Goal: Information Seeking & Learning: Learn about a topic

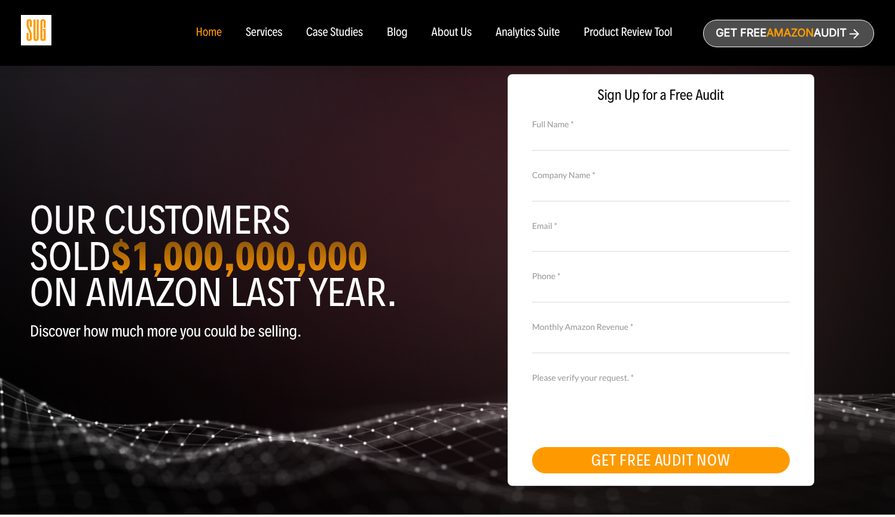
click at [210, 30] on div "Home" at bounding box center [208, 32] width 26 height 13
click at [30, 28] on img at bounding box center [36, 30] width 30 height 30
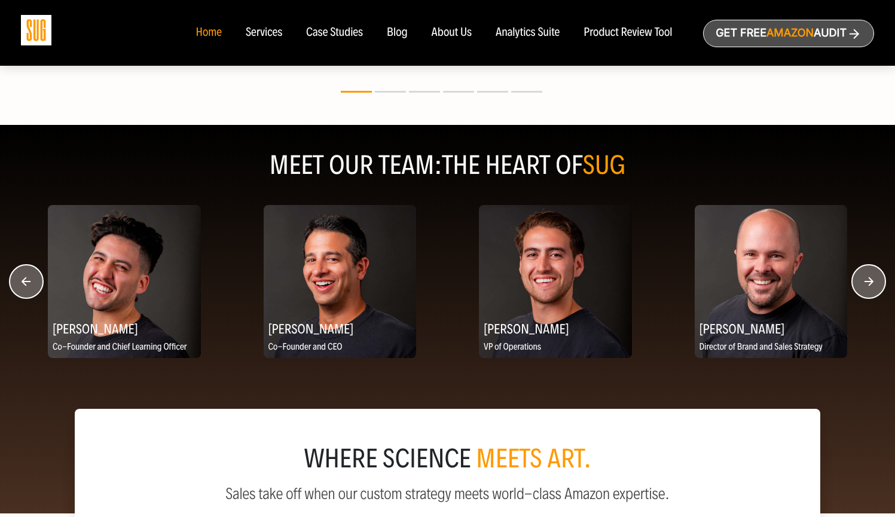
scroll to position [1455, 0]
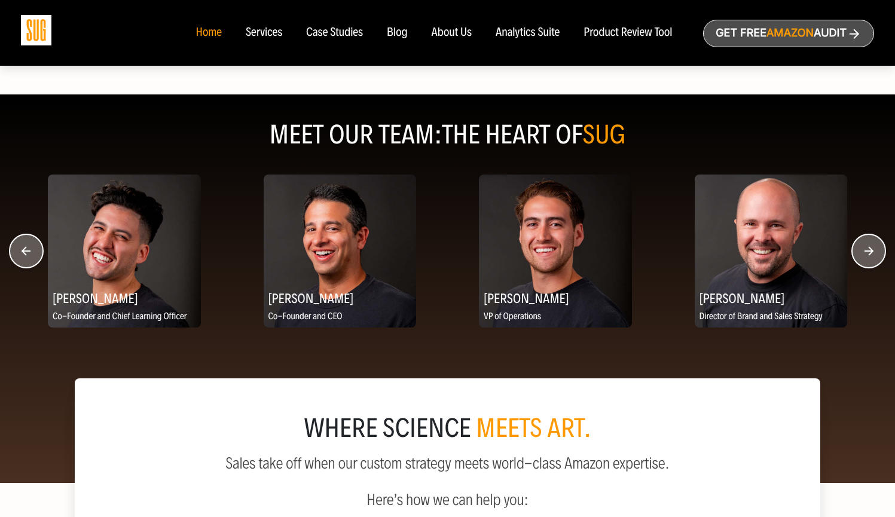
click at [868, 265] on circle "button" at bounding box center [868, 250] width 33 height 33
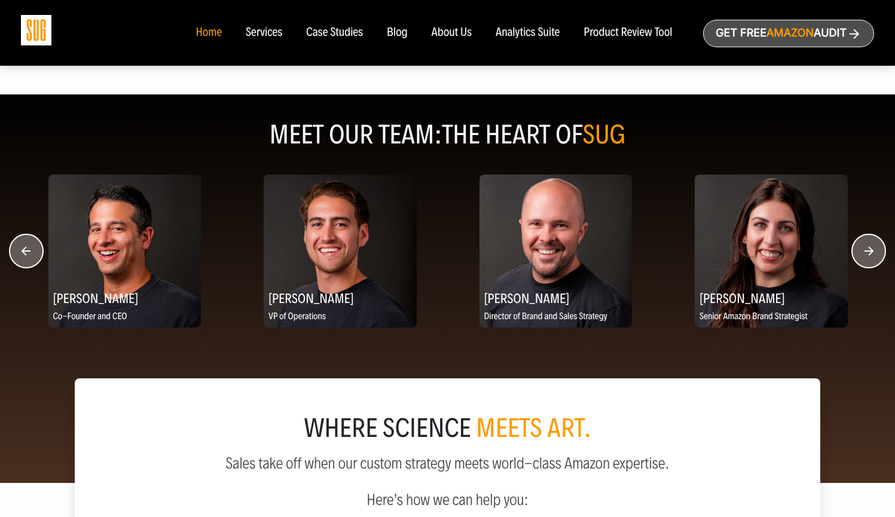
click at [868, 265] on circle "button" at bounding box center [868, 250] width 33 height 33
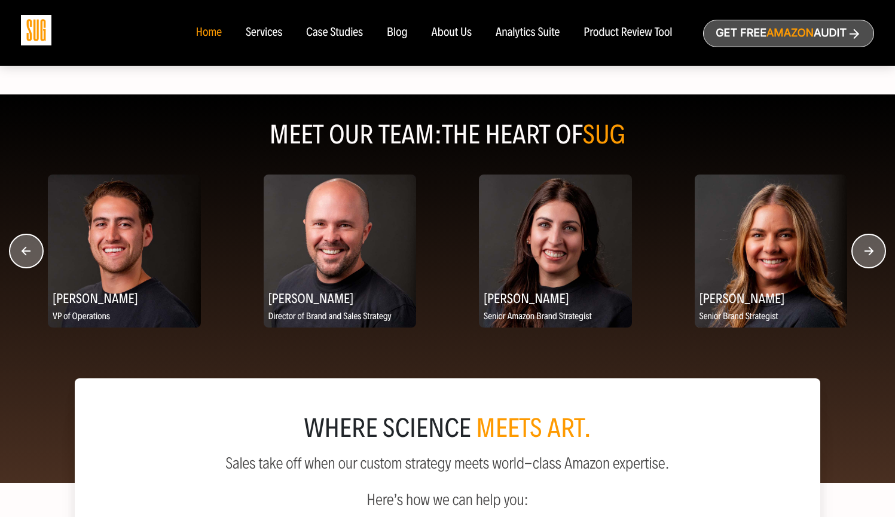
click at [868, 265] on circle "button" at bounding box center [868, 250] width 33 height 33
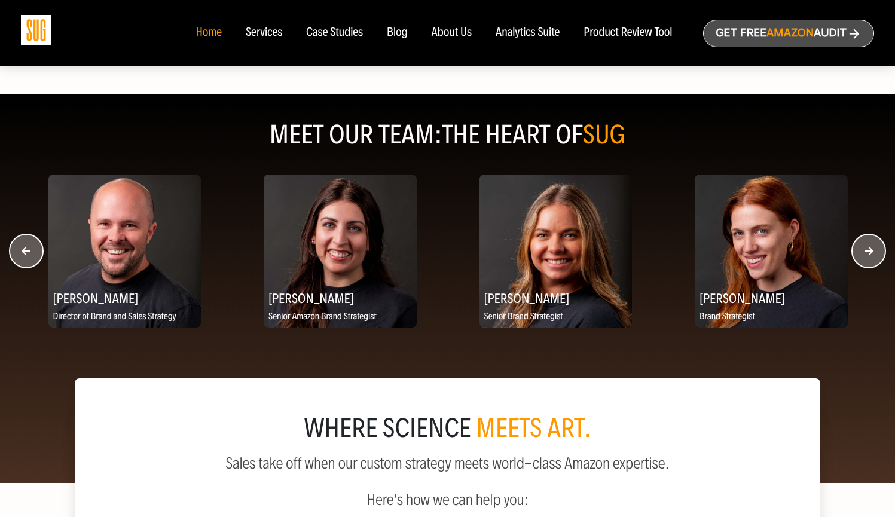
click at [868, 265] on circle "button" at bounding box center [868, 250] width 33 height 33
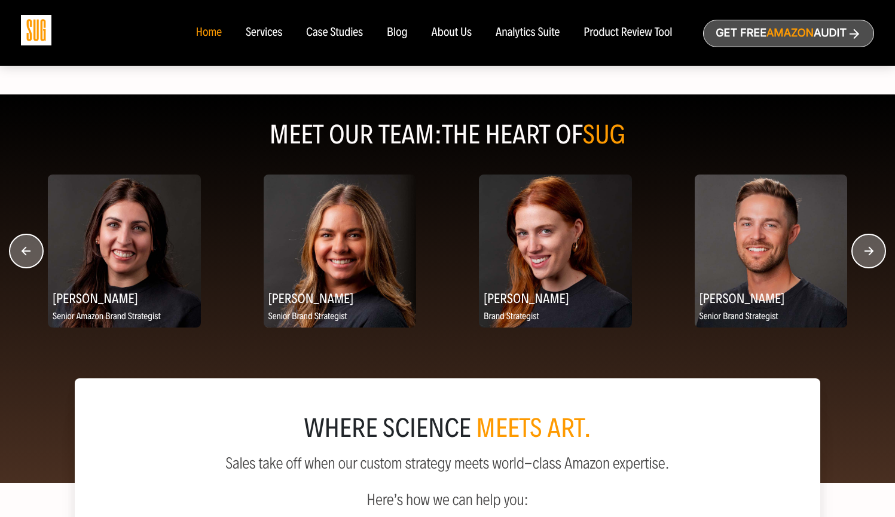
click at [868, 265] on circle "button" at bounding box center [868, 250] width 33 height 33
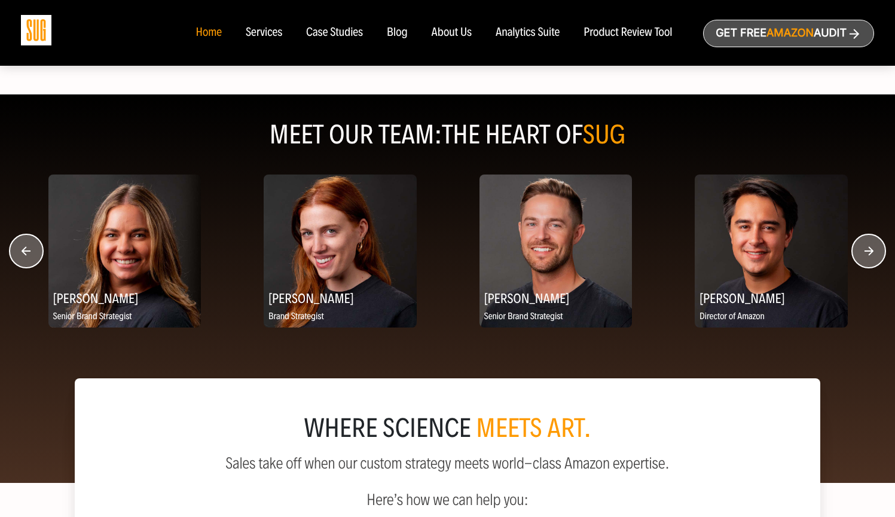
click at [868, 265] on circle "button" at bounding box center [868, 250] width 33 height 33
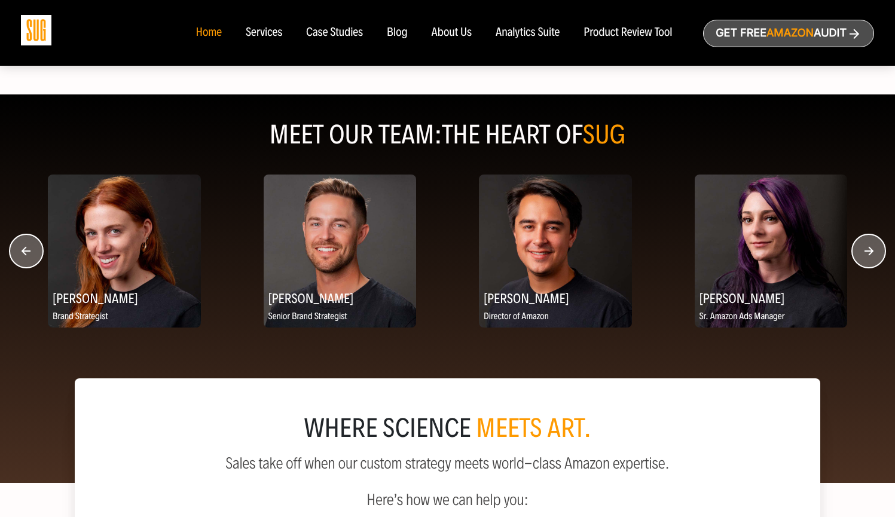
click at [868, 265] on circle "button" at bounding box center [868, 250] width 33 height 33
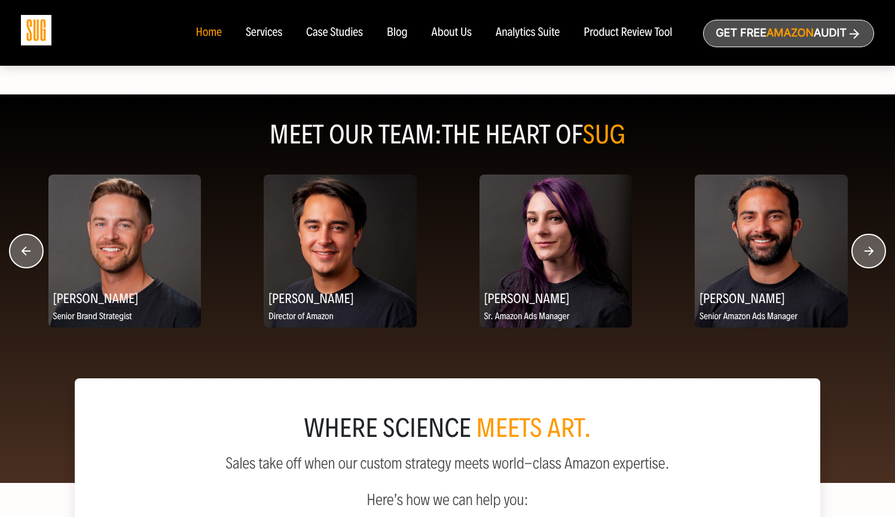
click at [868, 265] on circle "button" at bounding box center [868, 250] width 33 height 33
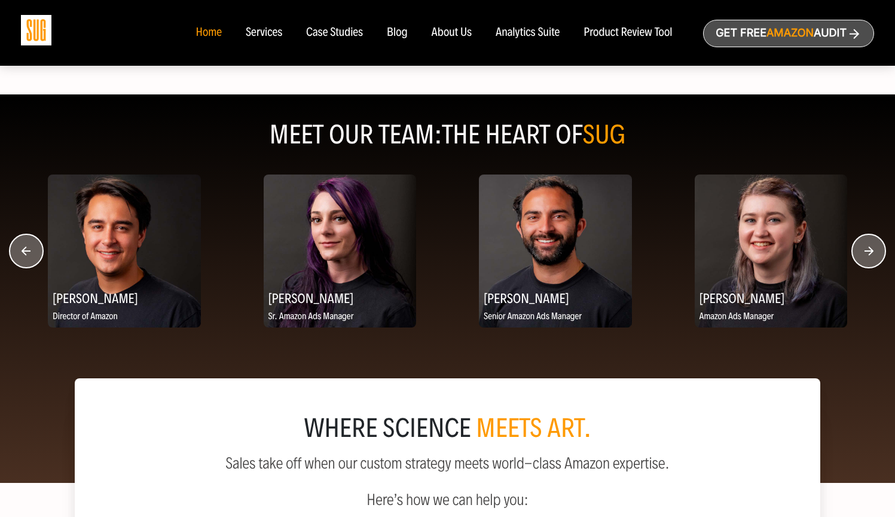
click at [868, 265] on circle "button" at bounding box center [868, 250] width 33 height 33
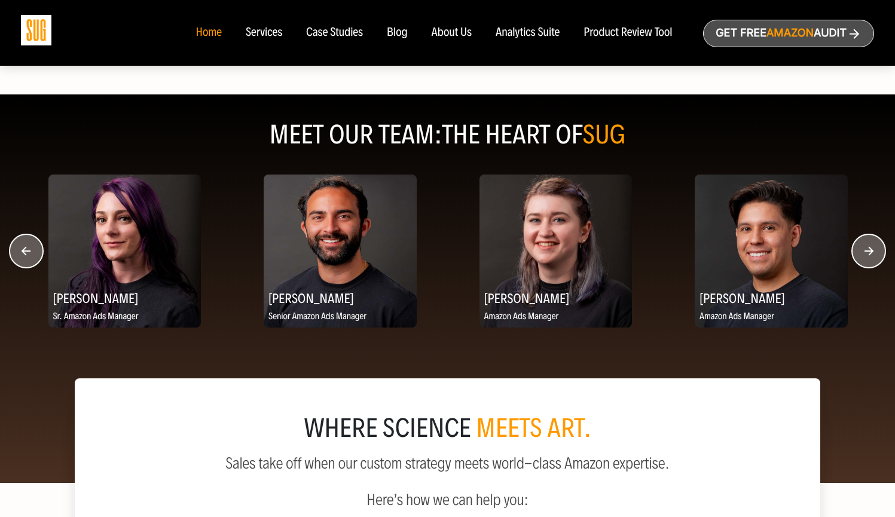
click at [868, 265] on circle "button" at bounding box center [868, 250] width 33 height 33
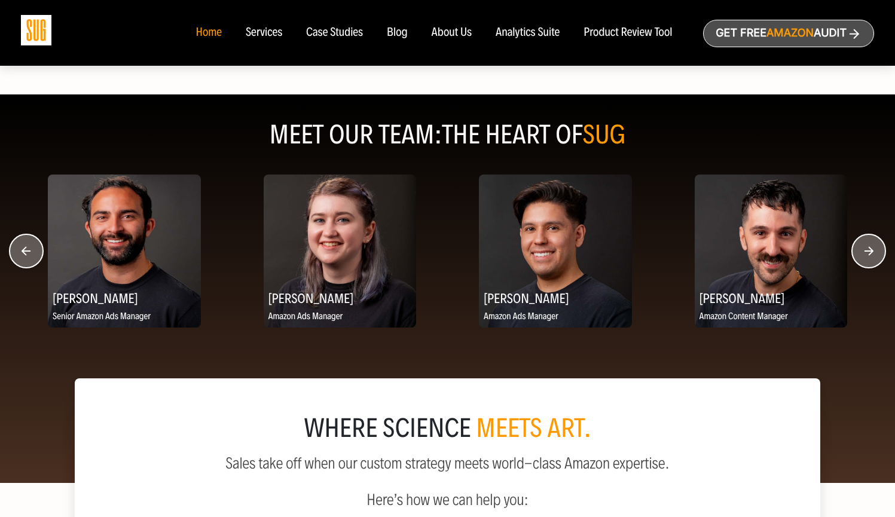
click at [868, 265] on circle "button" at bounding box center [868, 250] width 33 height 33
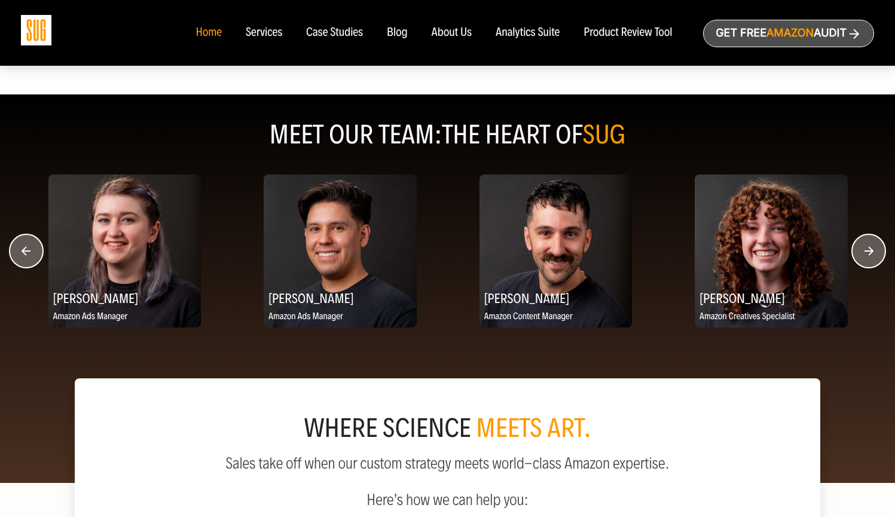
click at [868, 265] on circle "button" at bounding box center [868, 250] width 33 height 33
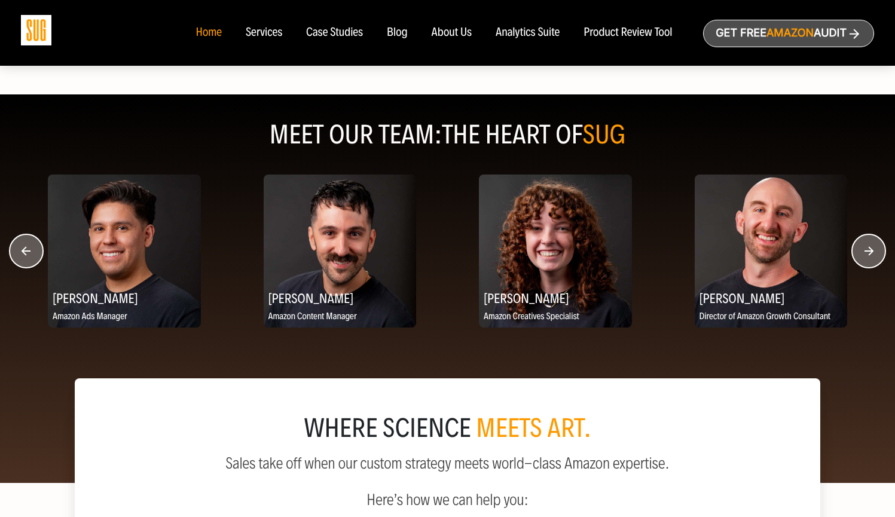
click at [868, 265] on circle "button" at bounding box center [868, 250] width 33 height 33
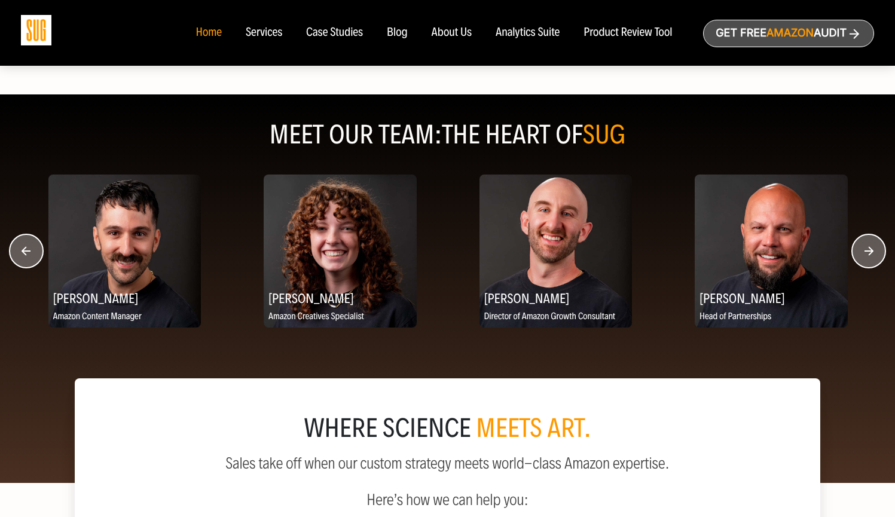
click at [868, 265] on circle "button" at bounding box center [868, 250] width 33 height 33
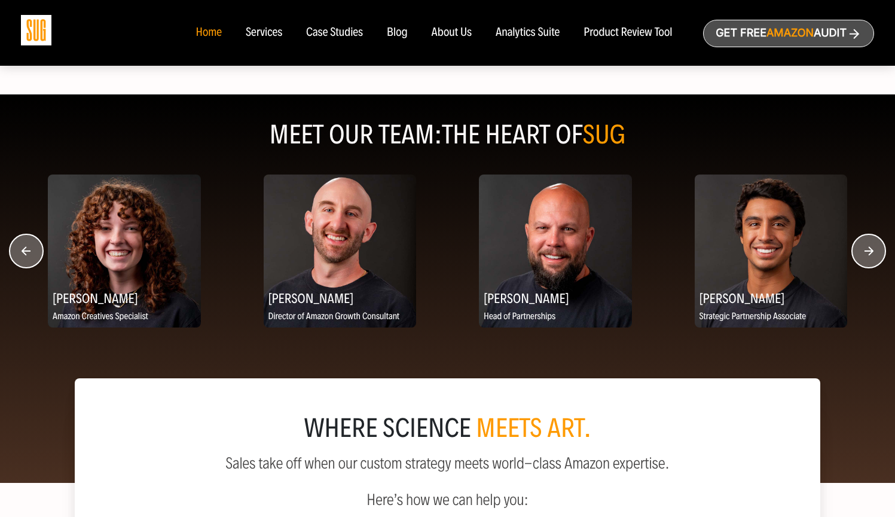
click at [868, 265] on circle "button" at bounding box center [868, 250] width 33 height 33
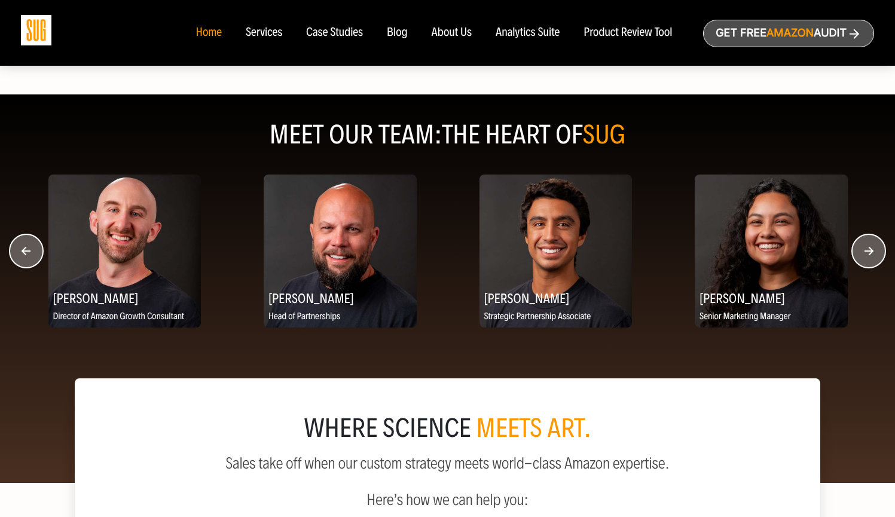
click at [868, 265] on circle "button" at bounding box center [868, 250] width 33 height 33
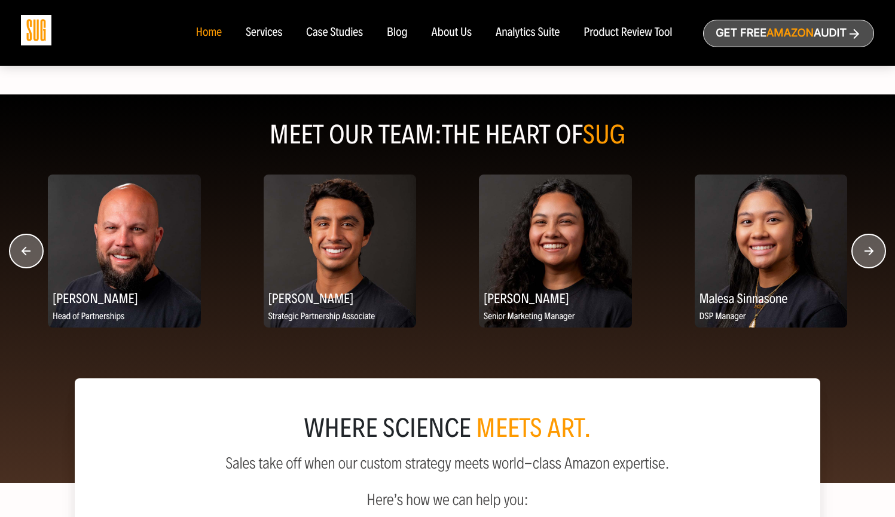
click at [868, 265] on circle "button" at bounding box center [868, 250] width 33 height 33
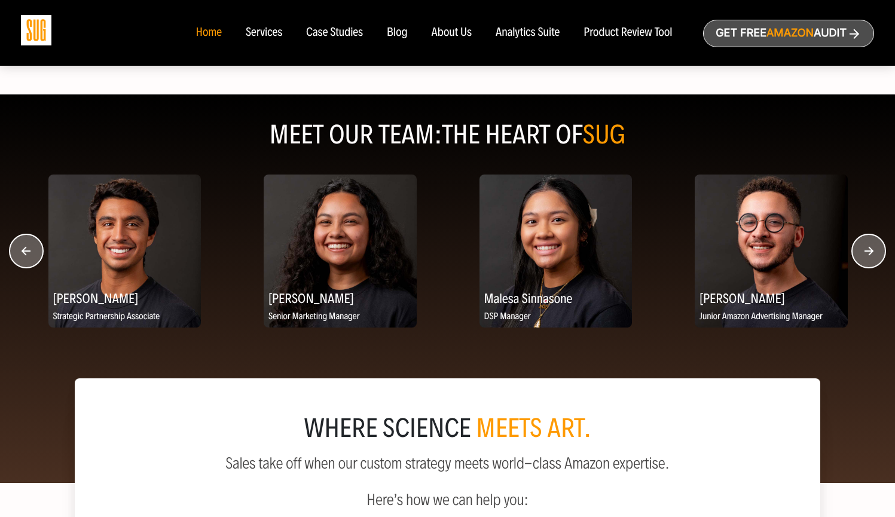
click at [868, 265] on circle "button" at bounding box center [868, 250] width 33 height 33
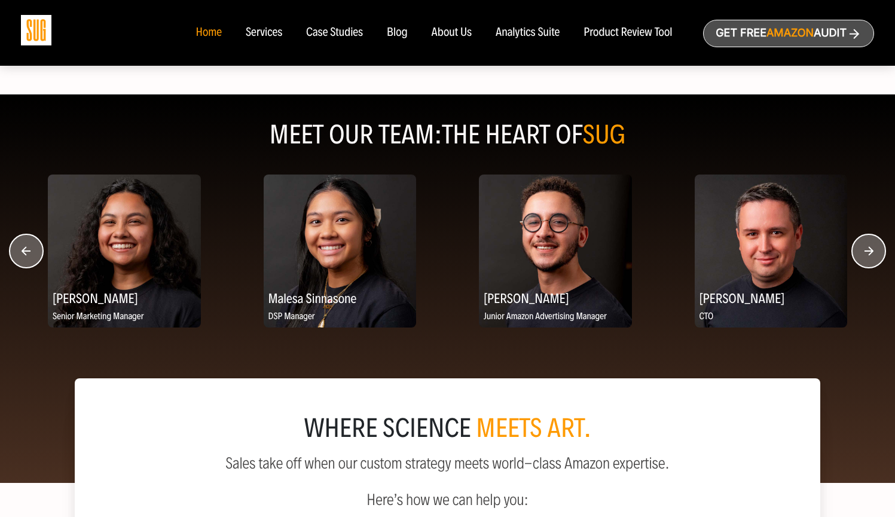
click at [868, 265] on circle "button" at bounding box center [868, 250] width 33 height 33
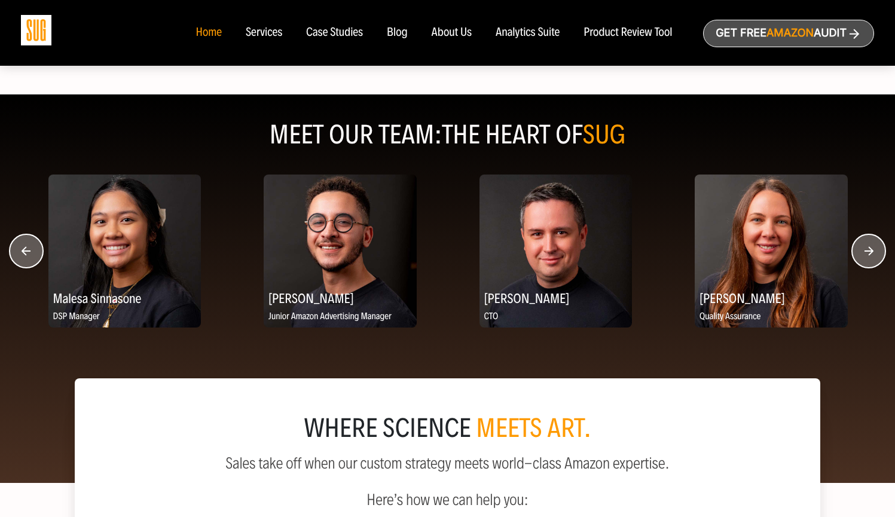
click at [868, 265] on circle "button" at bounding box center [868, 250] width 33 height 33
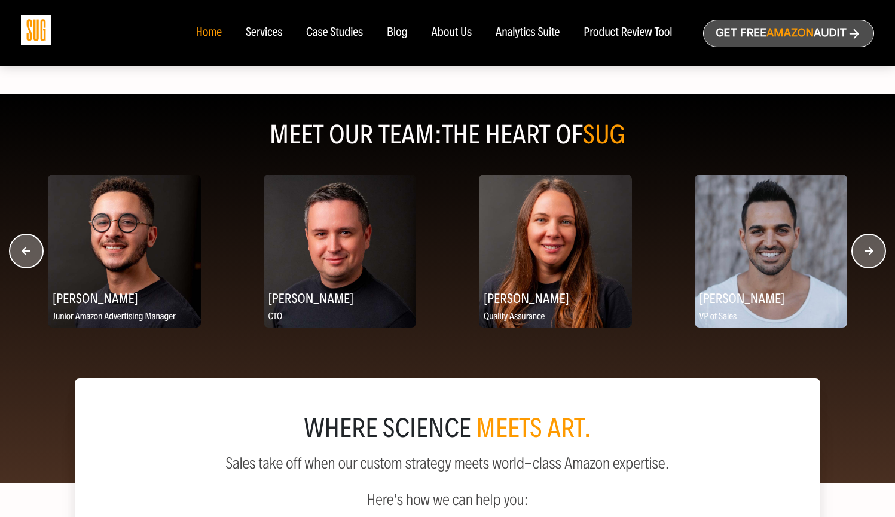
click at [868, 267] on circle "button" at bounding box center [868, 250] width 33 height 33
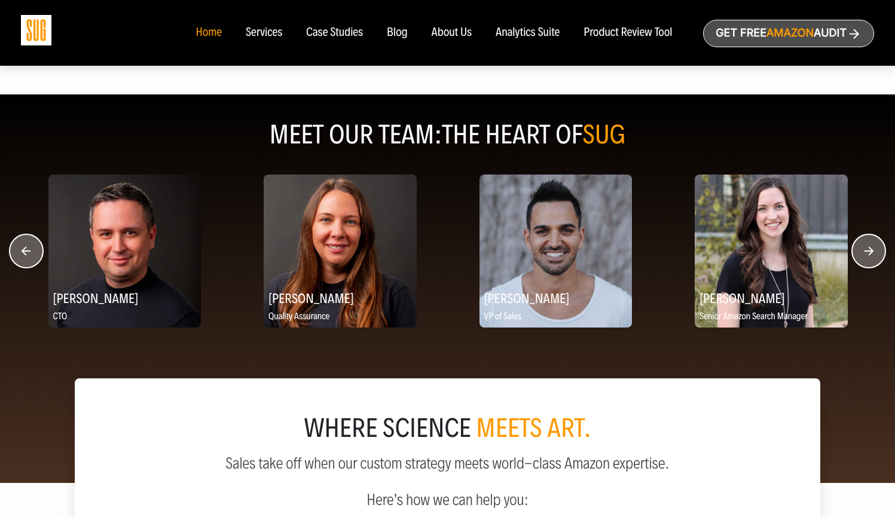
click at [868, 267] on circle "button" at bounding box center [868, 250] width 33 height 33
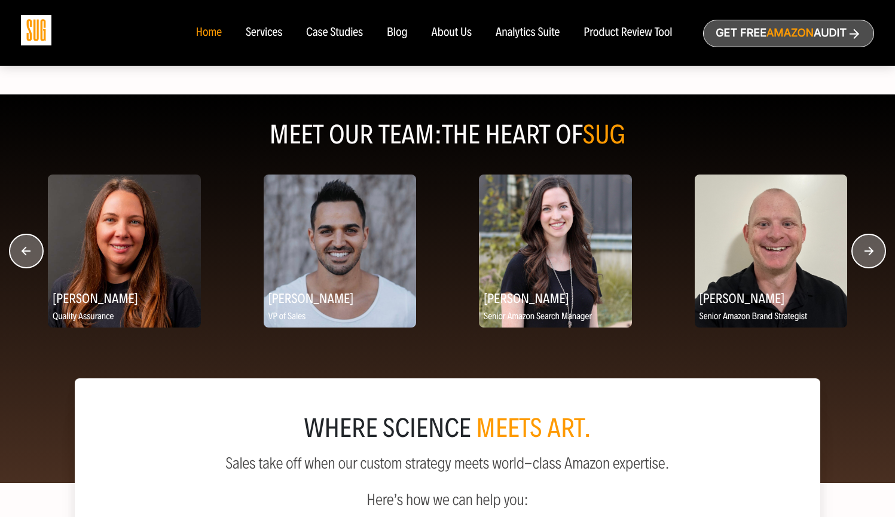
click at [868, 267] on circle "button" at bounding box center [868, 250] width 33 height 33
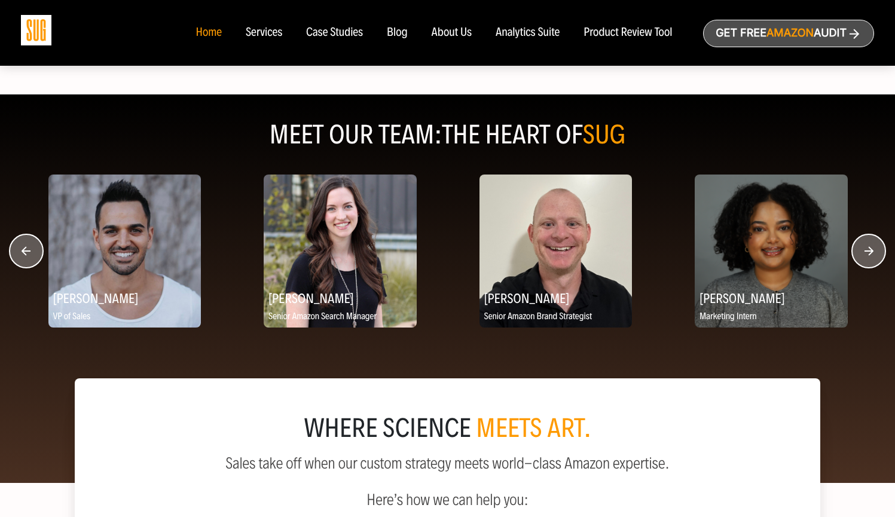
click at [868, 267] on circle "button" at bounding box center [868, 250] width 33 height 33
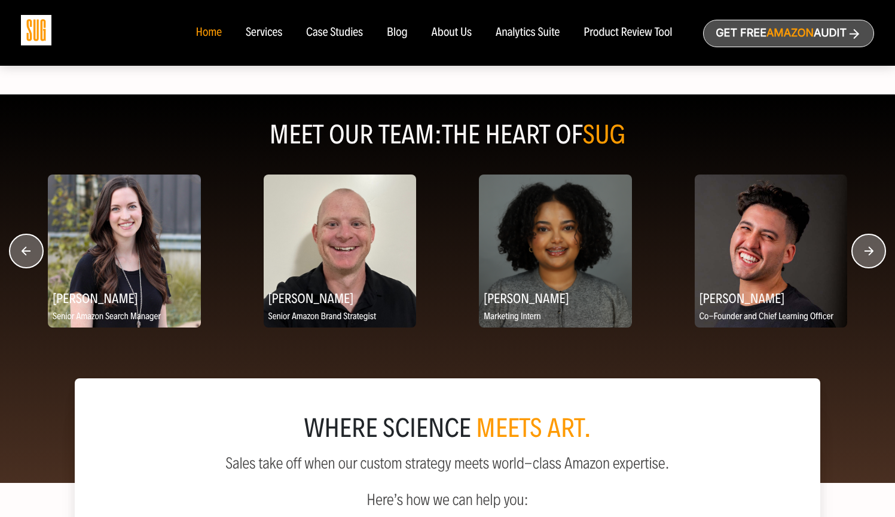
click at [868, 267] on circle "button" at bounding box center [868, 250] width 33 height 33
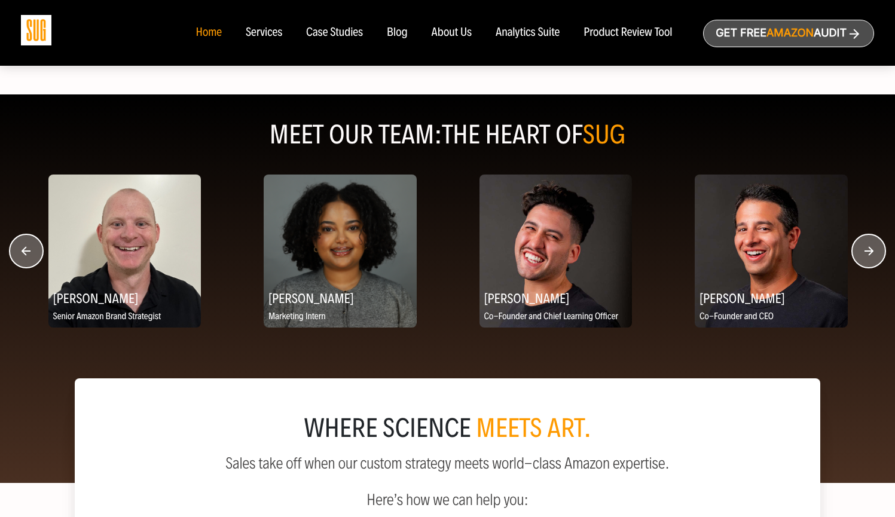
click at [868, 267] on circle "button" at bounding box center [868, 250] width 33 height 33
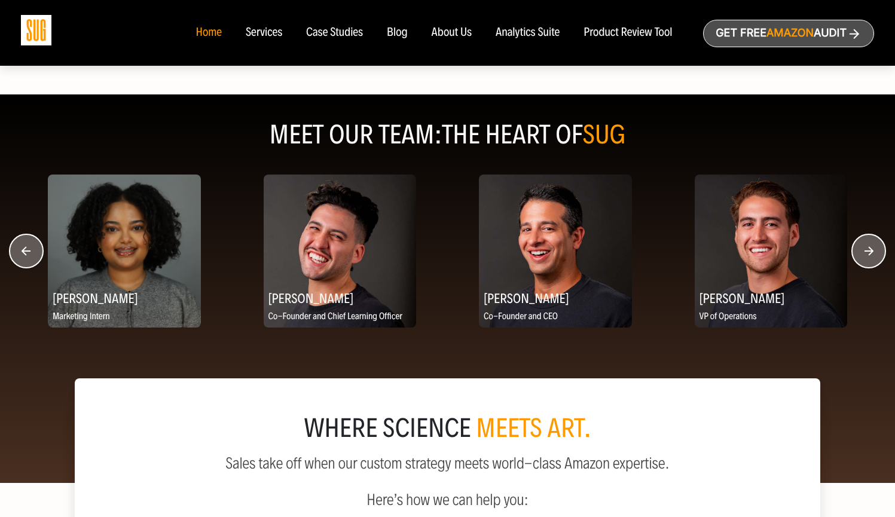
click at [868, 267] on circle "button" at bounding box center [868, 250] width 33 height 33
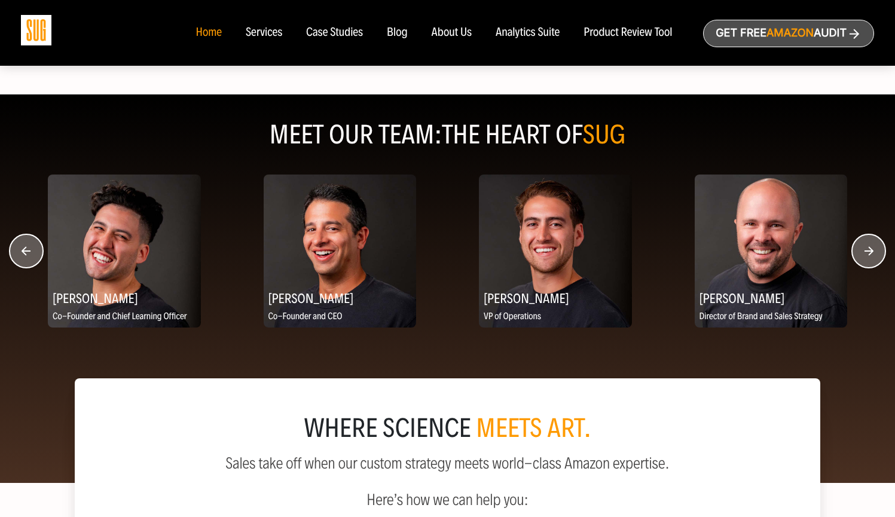
click at [868, 267] on circle "button" at bounding box center [868, 250] width 33 height 33
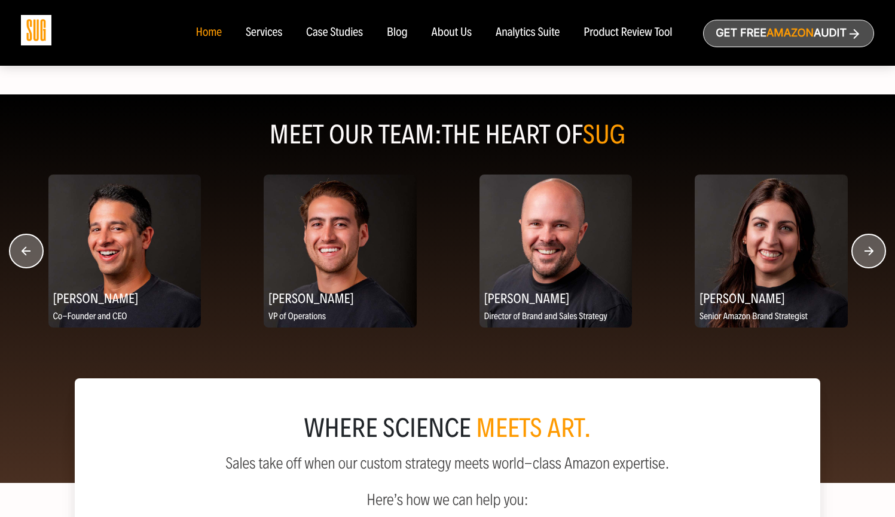
click at [868, 267] on circle "button" at bounding box center [868, 250] width 33 height 33
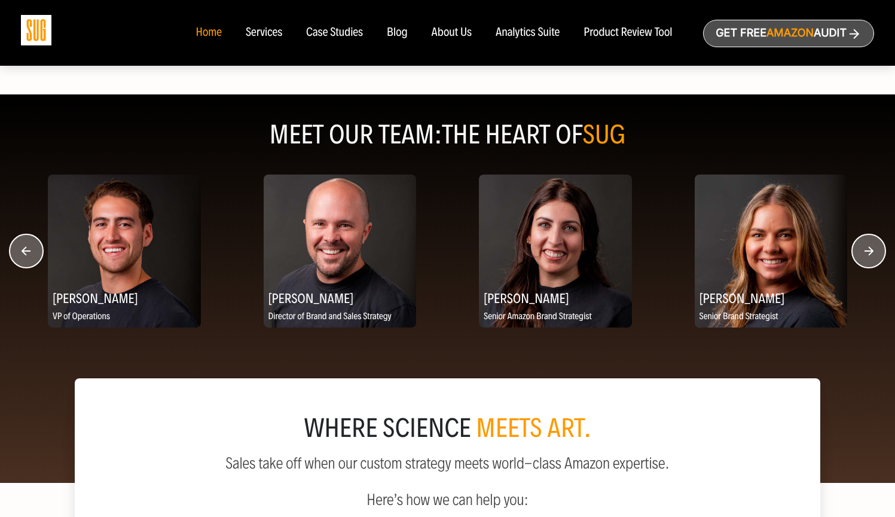
click at [868, 267] on circle "button" at bounding box center [868, 250] width 33 height 33
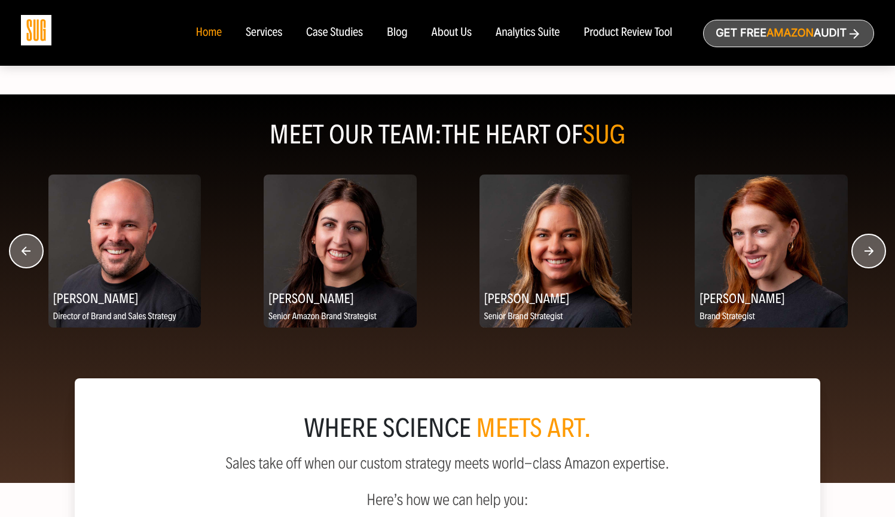
click at [868, 267] on circle "button" at bounding box center [868, 250] width 33 height 33
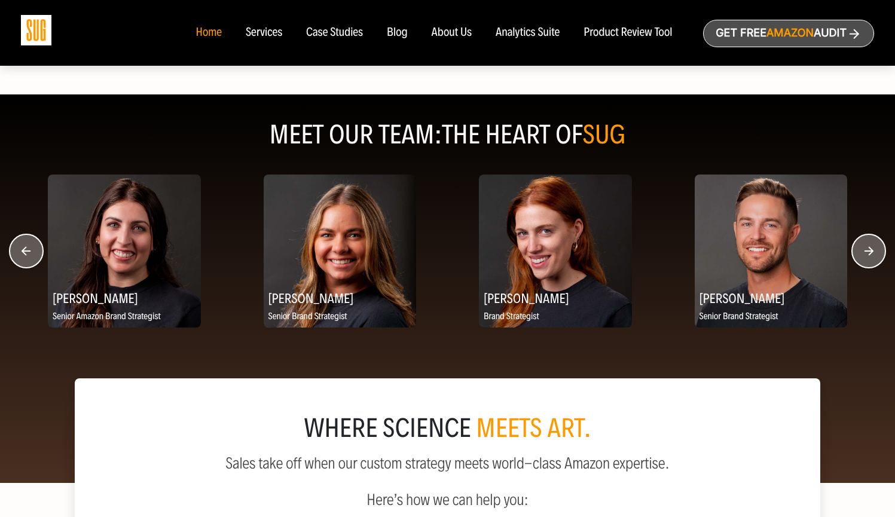
click at [868, 267] on circle "button" at bounding box center [868, 250] width 33 height 33
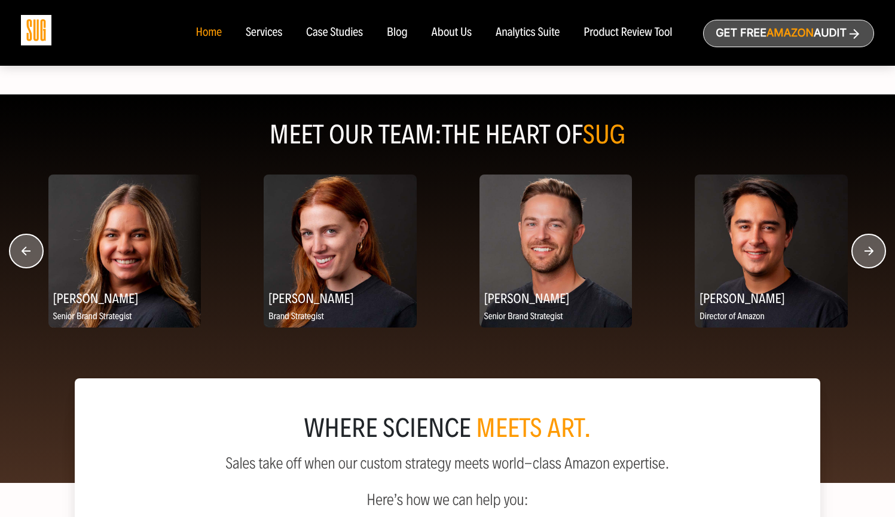
click at [868, 267] on circle "button" at bounding box center [868, 250] width 33 height 33
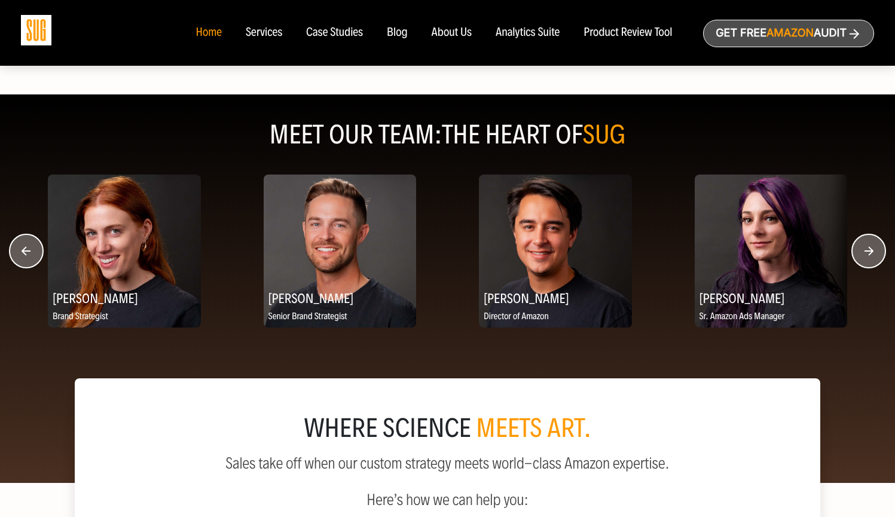
click at [868, 267] on circle "button" at bounding box center [868, 250] width 33 height 33
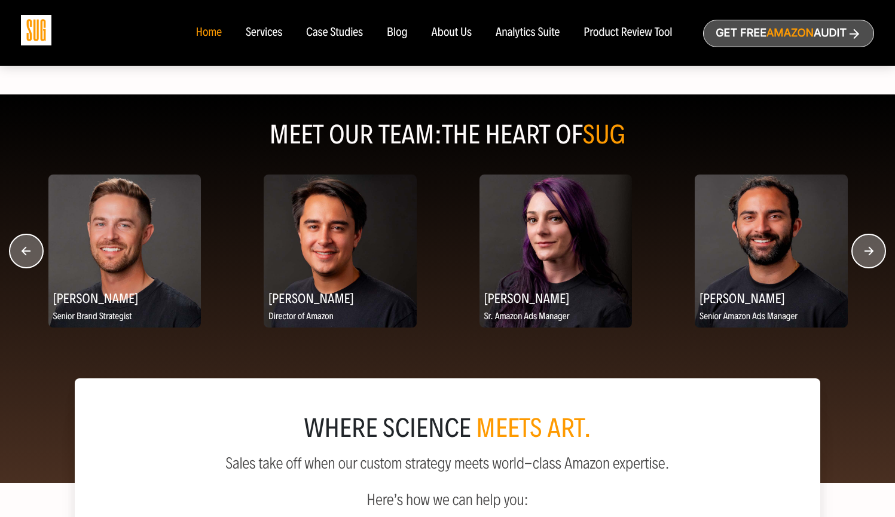
click at [868, 267] on circle "button" at bounding box center [868, 250] width 33 height 33
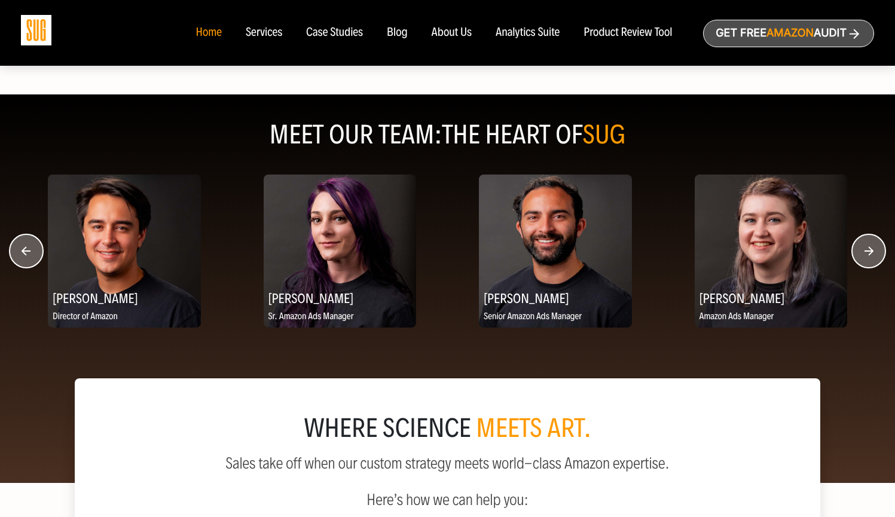
click at [868, 267] on circle "button" at bounding box center [868, 250] width 33 height 33
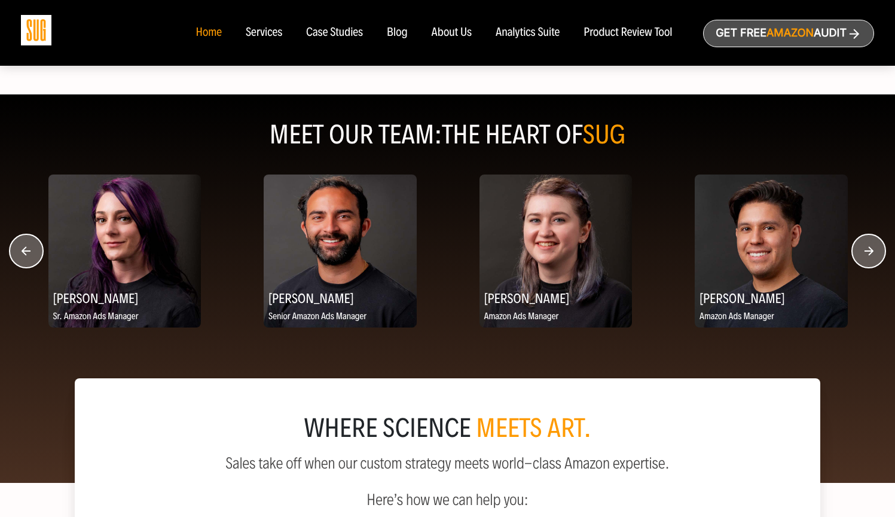
click at [868, 267] on circle "button" at bounding box center [868, 250] width 33 height 33
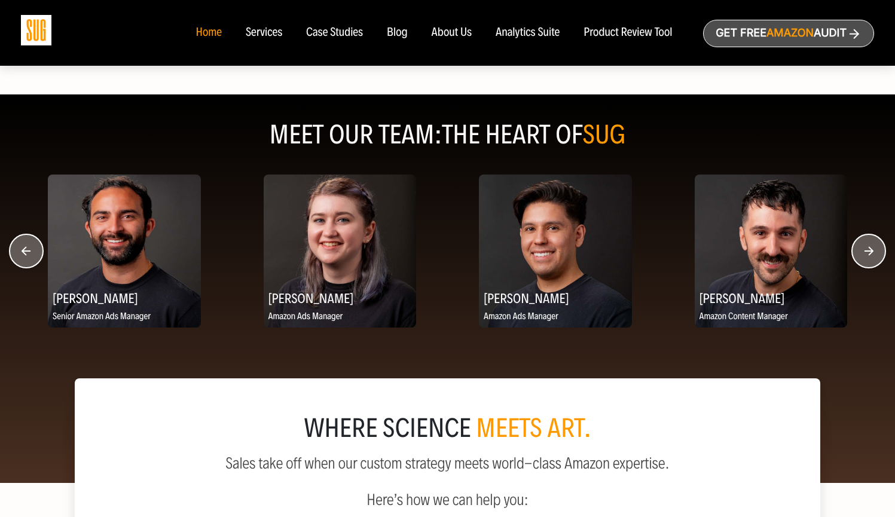
click at [868, 267] on circle "button" at bounding box center [868, 250] width 33 height 33
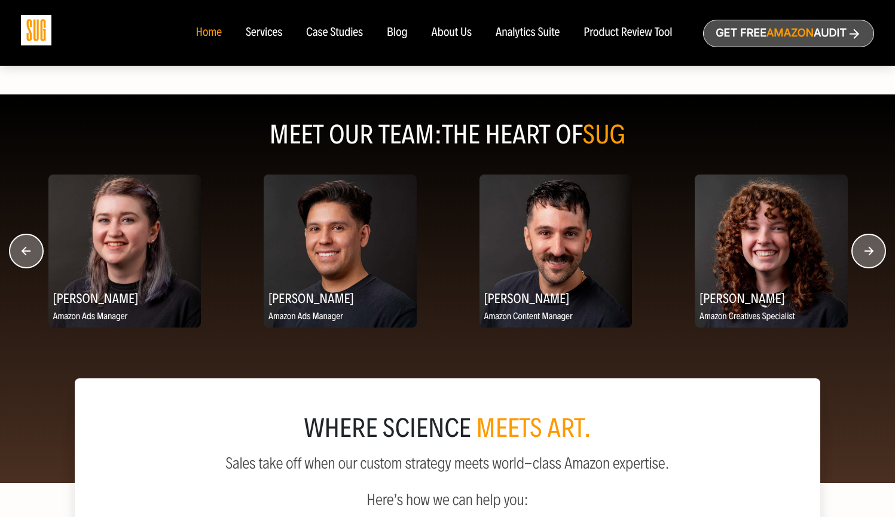
click at [868, 267] on circle "button" at bounding box center [868, 250] width 33 height 33
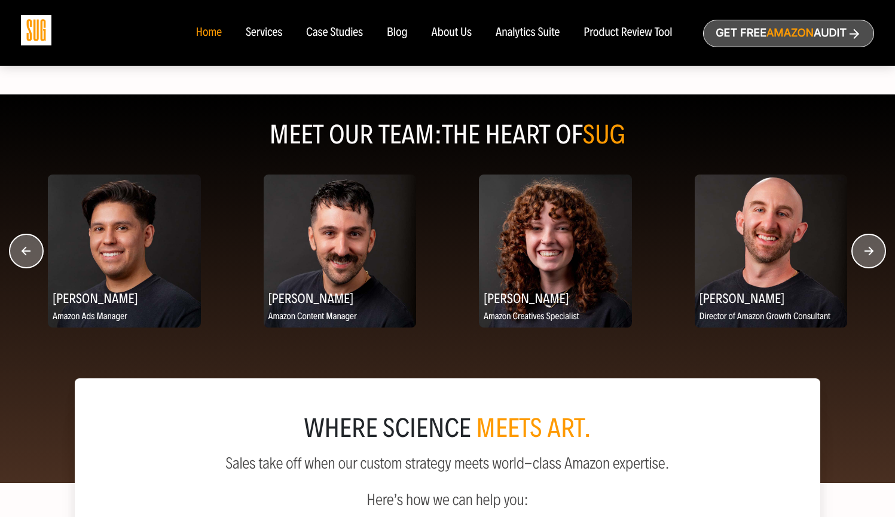
click at [868, 267] on circle "button" at bounding box center [868, 250] width 33 height 33
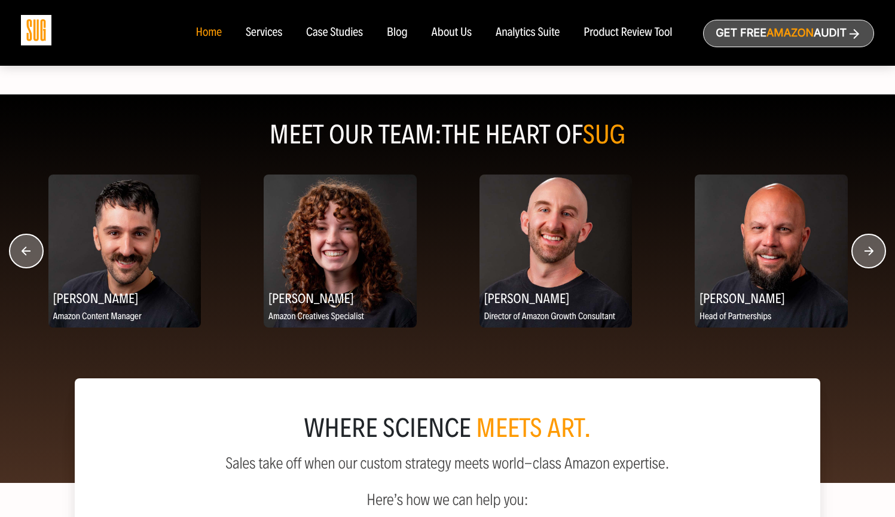
click at [868, 267] on circle "button" at bounding box center [868, 250] width 33 height 33
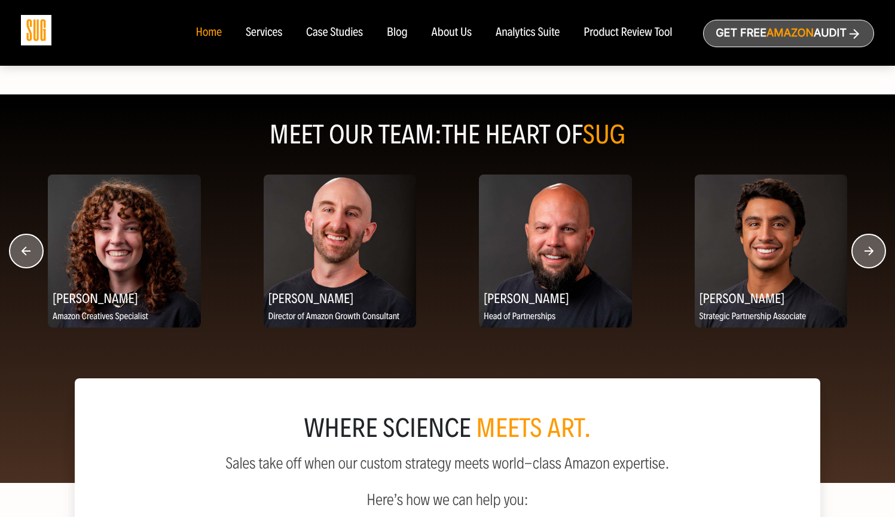
click at [868, 267] on circle "button" at bounding box center [868, 250] width 33 height 33
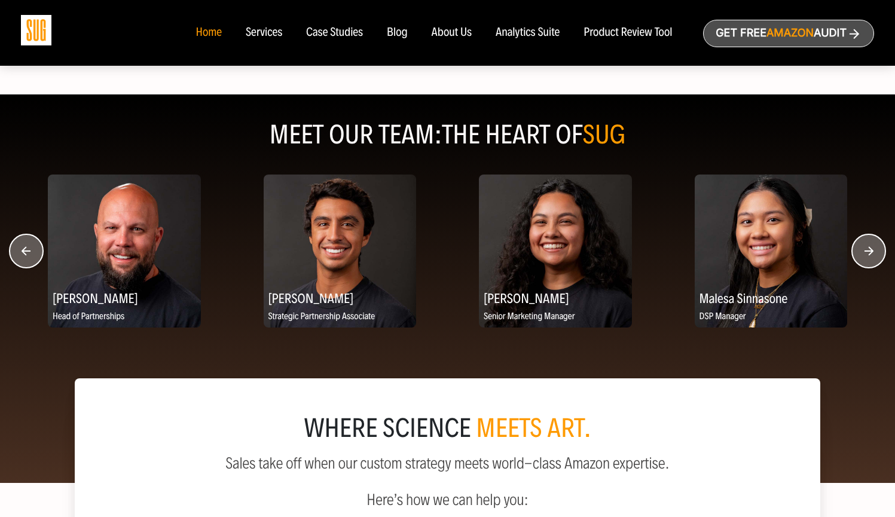
click at [868, 267] on circle "button" at bounding box center [868, 250] width 33 height 33
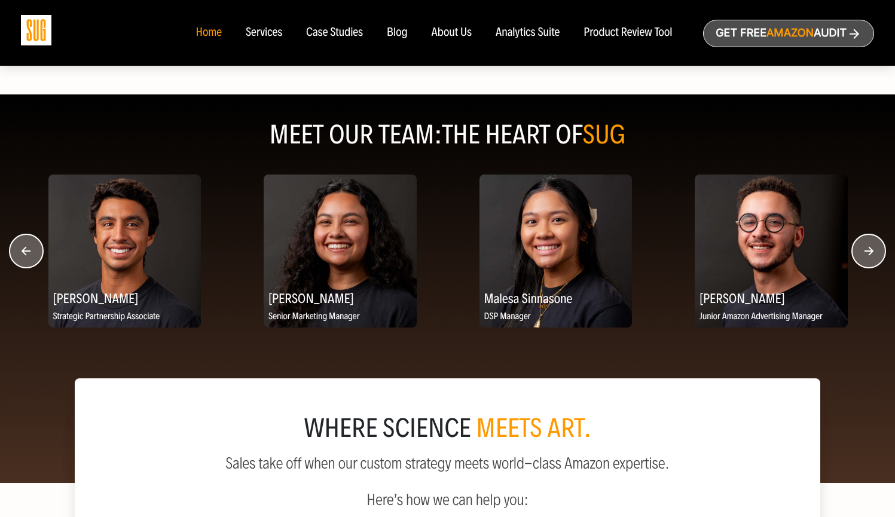
click at [868, 267] on circle "button" at bounding box center [868, 250] width 33 height 33
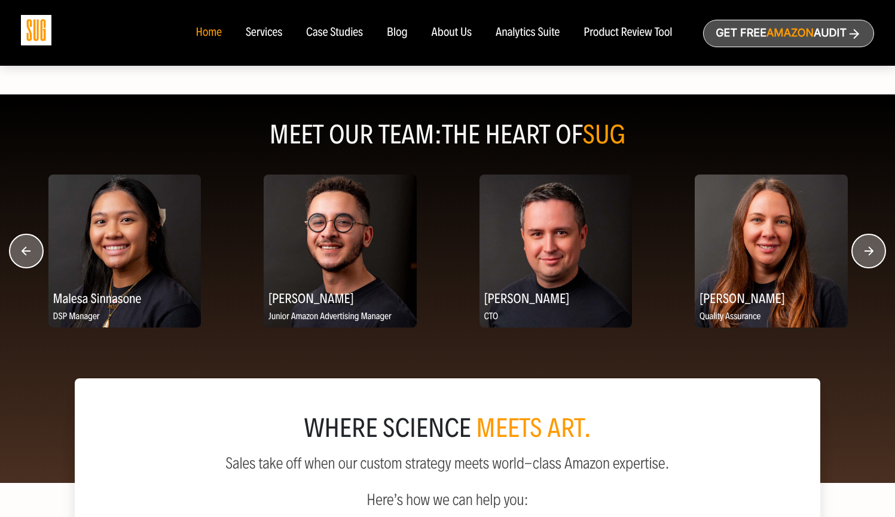
click at [868, 267] on circle "button" at bounding box center [868, 250] width 33 height 33
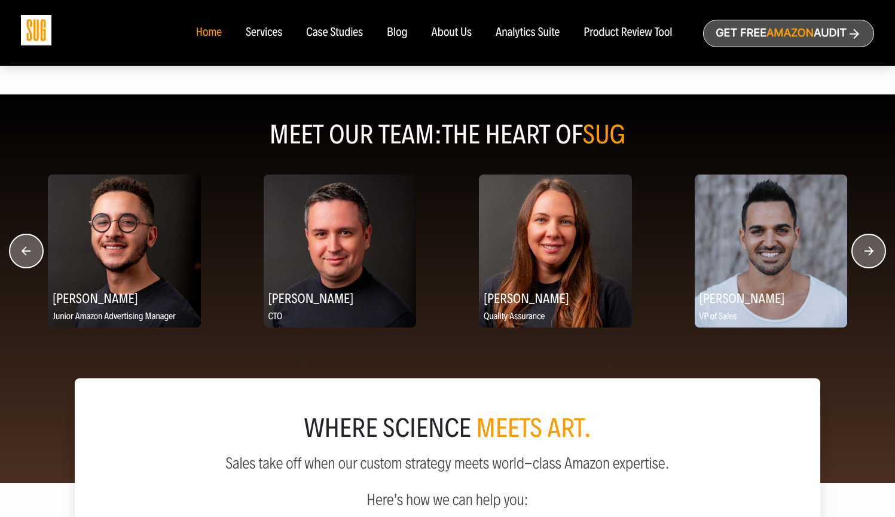
click at [868, 267] on circle "button" at bounding box center [868, 250] width 33 height 33
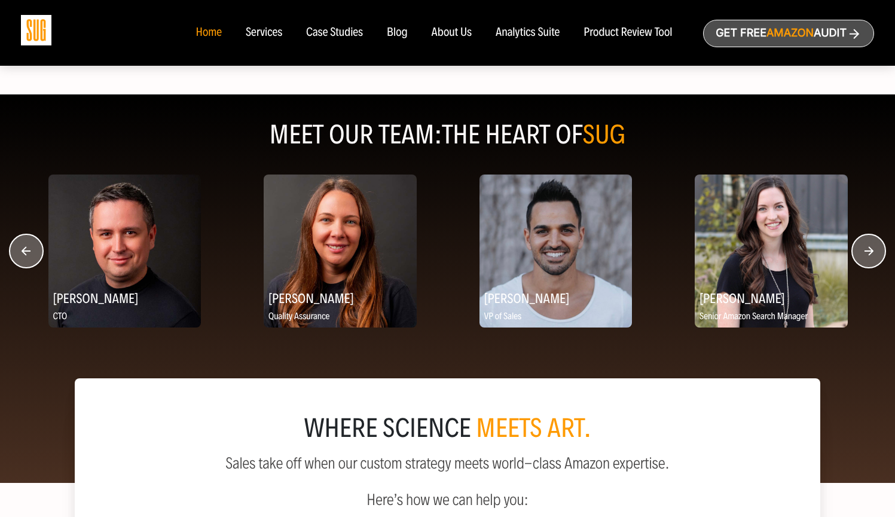
click at [868, 267] on circle "button" at bounding box center [868, 250] width 33 height 33
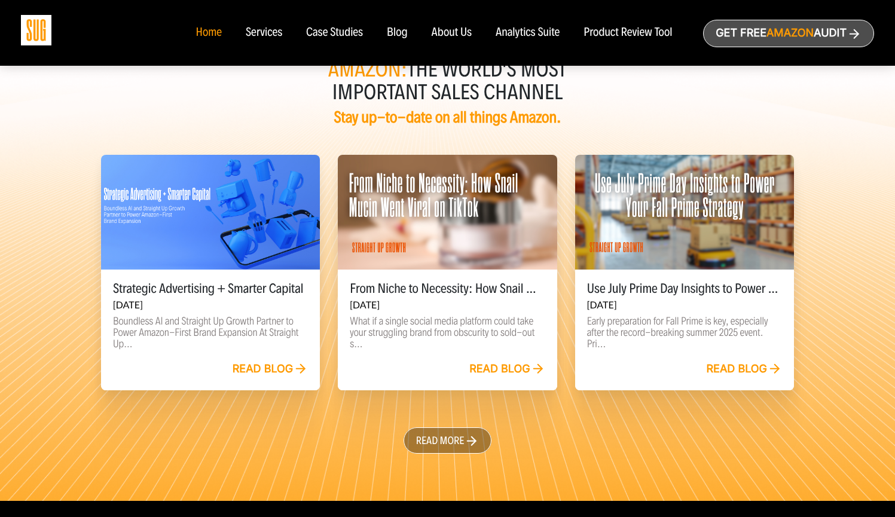
scroll to position [2763, 0]
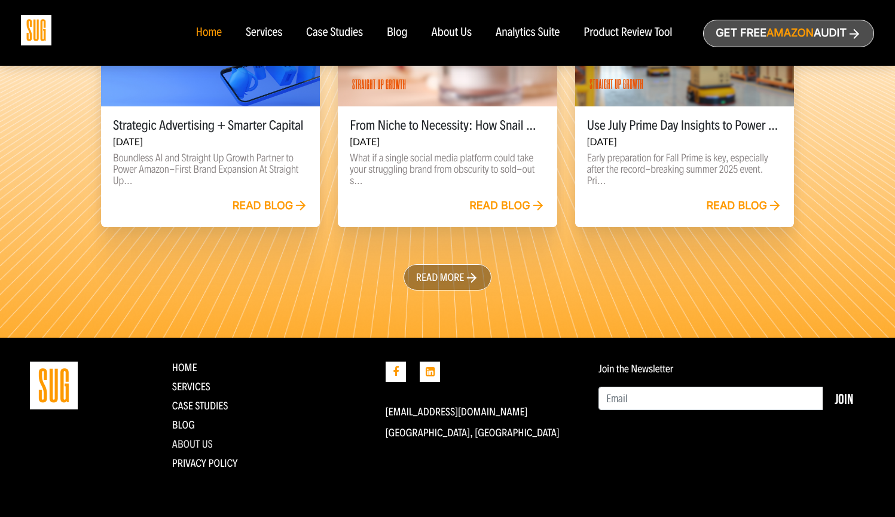
click at [209, 441] on link "About Us" at bounding box center [192, 443] width 41 height 13
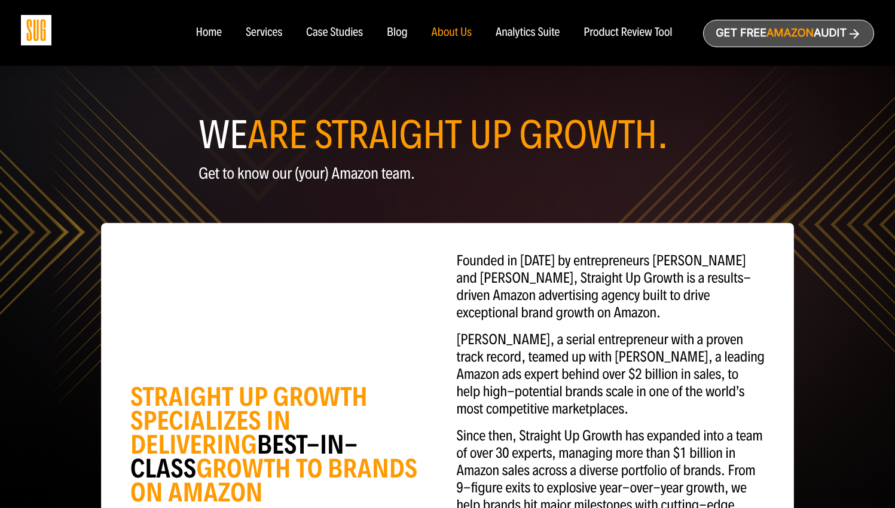
click at [262, 30] on div "Services" at bounding box center [264, 32] width 36 height 13
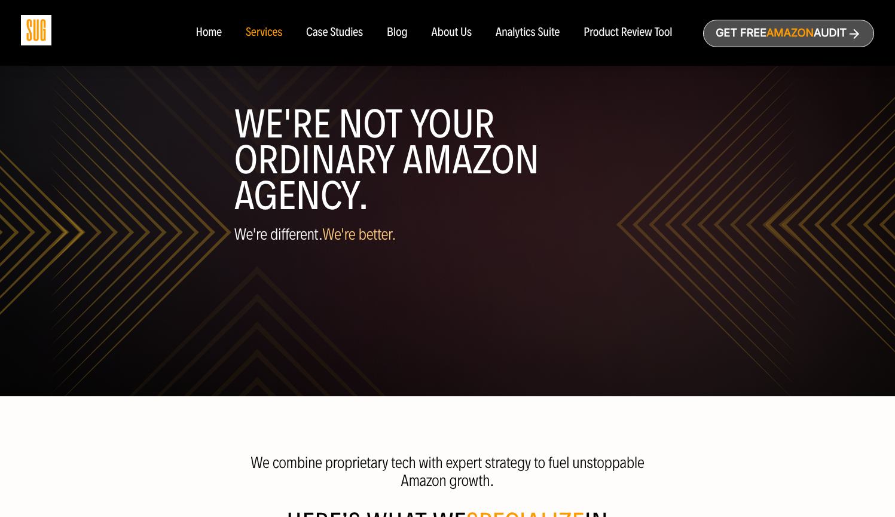
click at [326, 32] on div "Case Studies" at bounding box center [334, 32] width 57 height 13
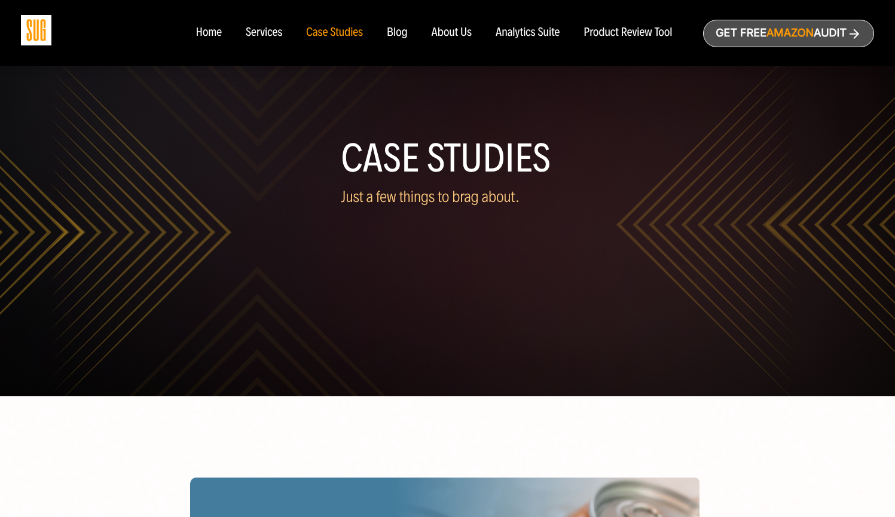
click at [390, 35] on div "Blog" at bounding box center [397, 32] width 21 height 13
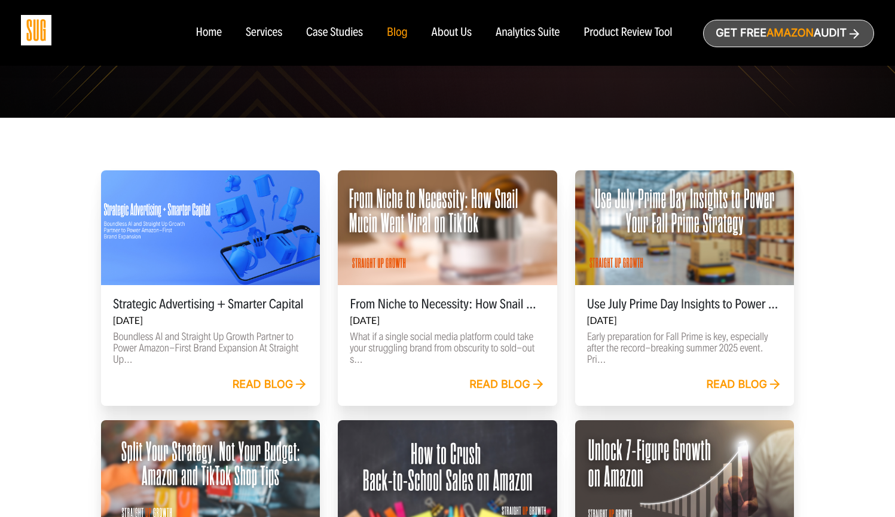
scroll to position [393, 0]
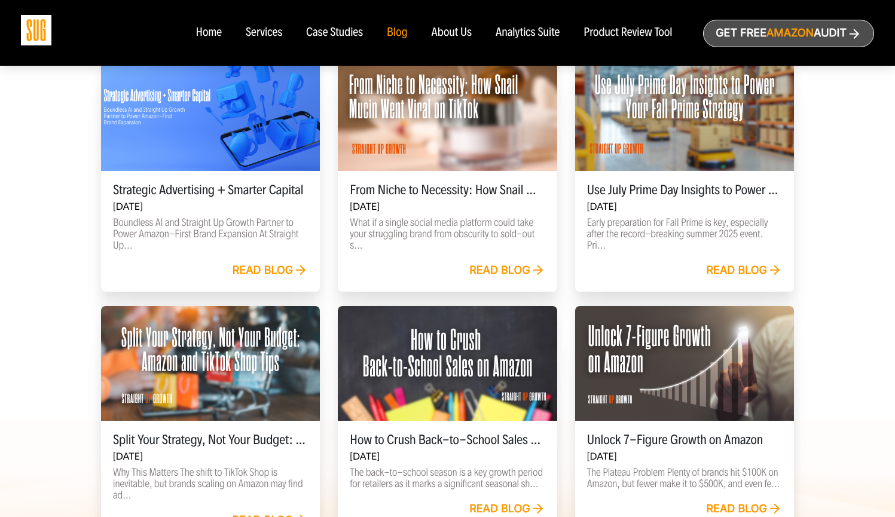
click at [195, 191] on h5 "Strategic Advertising + Smarter Capital" at bounding box center [210, 190] width 195 height 14
click at [201, 180] on div "Strategic Advertising + Smarter Capital Sep 18, 2025 Boundless AI and Straight …" at bounding box center [210, 217] width 219 height 92
click at [206, 142] on div at bounding box center [210, 113] width 219 height 115
click at [252, 261] on div "Strategic Advertising + Smarter Capital Sep 18, 2025 Boundless AI and Straight …" at bounding box center [210, 217] width 219 height 92
click at [253, 265] on link "Read blog" at bounding box center [270, 270] width 76 height 13
